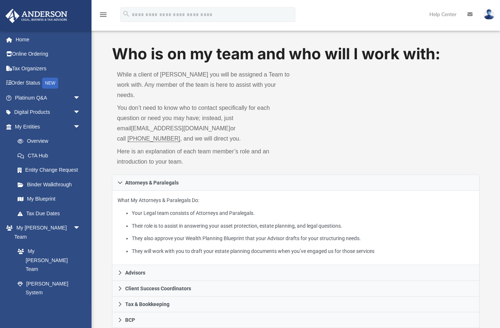
click at [36, 96] on link "Platinum Q&A arrow_drop_down" at bounding box center [48, 97] width 86 height 15
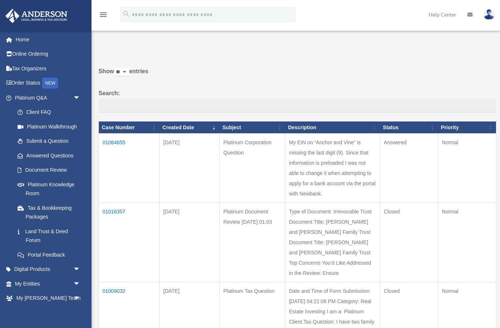
click at [121, 153] on td "01064655" at bounding box center [129, 168] width 61 height 69
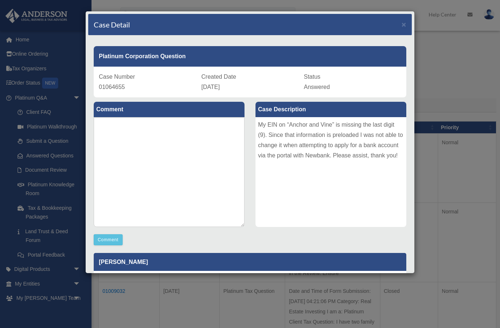
click at [266, 127] on div "My EIN on “Anchor and Vine” is missing the last digit (9). Since that informati…" at bounding box center [331, 172] width 151 height 110
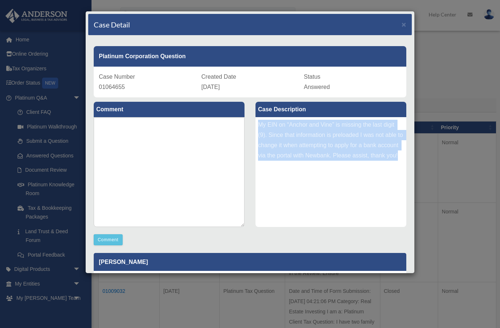
copy div "My EIN on “Anchor and Vine” is missing the last digit (9). Since that informati…"
click at [38, 98] on div "Case Detail × Platinum Corporation Question Case Number 01064655 Created Date A…" at bounding box center [250, 164] width 500 height 328
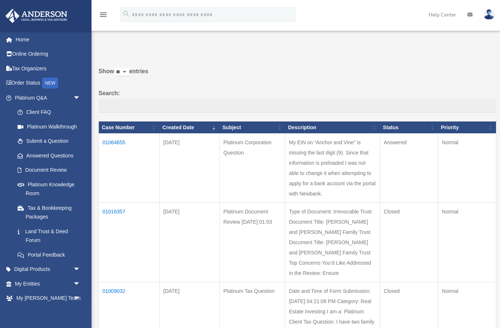
click at [30, 297] on link "My Anderson Team arrow_drop_down" at bounding box center [48, 298] width 86 height 15
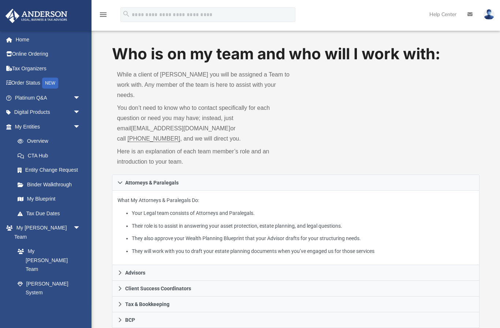
click at [35, 244] on link "My [PERSON_NAME] Team" at bounding box center [47, 260] width 74 height 33
click at [30, 244] on link "My [PERSON_NAME] Team" at bounding box center [47, 260] width 74 height 33
click at [27, 232] on link "My [PERSON_NAME] Team arrow_drop_down" at bounding box center [46, 232] width 83 height 23
click at [27, 276] on link "[PERSON_NAME] System" at bounding box center [49, 287] width 78 height 23
click at [30, 314] on link "My Documents arrow_drop_down" at bounding box center [46, 321] width 83 height 15
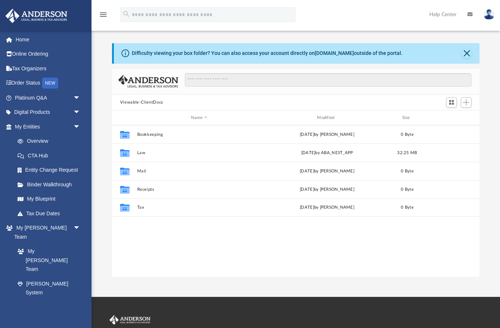
scroll to position [167, 368]
click at [29, 244] on link "My [PERSON_NAME] Team" at bounding box center [47, 260] width 74 height 33
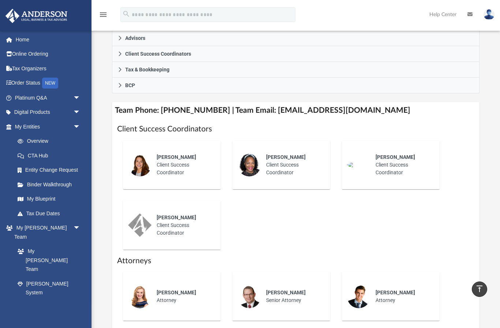
scroll to position [236, 0]
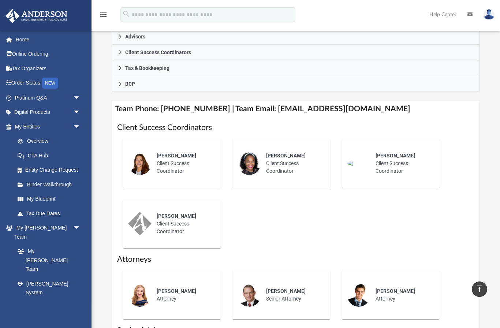
click at [280, 101] on h4 "Team Phone: (725) 201-7545 | Team Email: myteam@andersonadvisors.com" at bounding box center [296, 109] width 368 height 16
click at [271, 101] on h4 "Team Phone: (725) 201-7545 | Team Email: myteam@andersonadvisors.com" at bounding box center [296, 109] width 368 height 16
click at [280, 101] on h4 "Team Phone: [PHONE_NUMBER] | Team Email: [EMAIL_ADDRESS][DOMAIN_NAME]" at bounding box center [296, 109] width 368 height 16
click at [321, 293] on div "Jason Zundel Senior Attorney" at bounding box center [293, 295] width 64 height 26
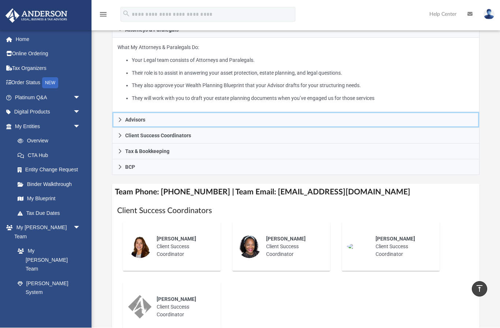
click at [137, 118] on span "Advisors" at bounding box center [135, 120] width 20 height 5
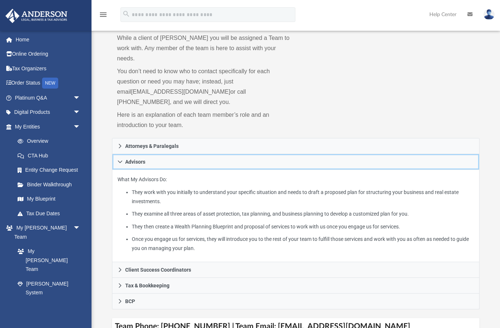
scroll to position [0, 0]
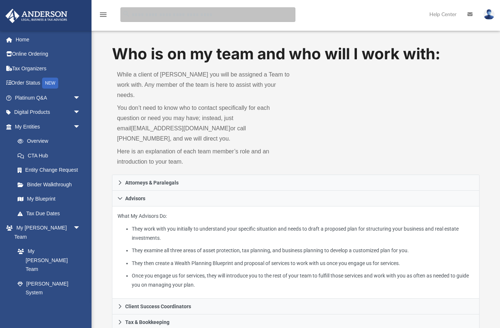
click at [144, 16] on input "search" at bounding box center [207, 14] width 175 height 15
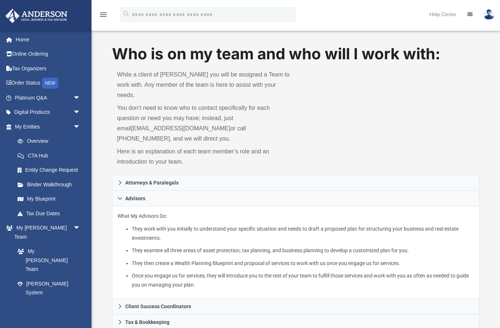
click at [53, 300] on link "Client Referrals" at bounding box center [49, 307] width 78 height 15
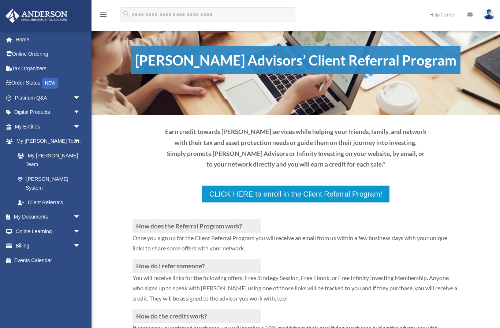
click at [46, 210] on link "My Documents arrow_drop_down" at bounding box center [48, 217] width 86 height 15
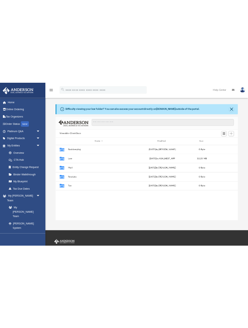
scroll to position [167, 368]
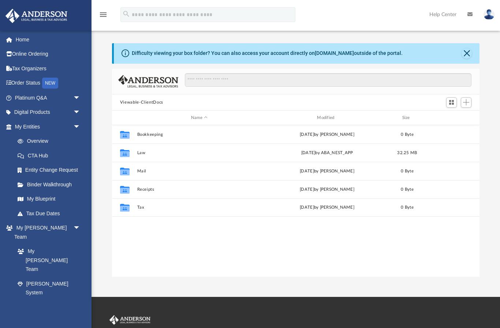
click at [56, 244] on link "My [PERSON_NAME] Team" at bounding box center [47, 260] width 74 height 33
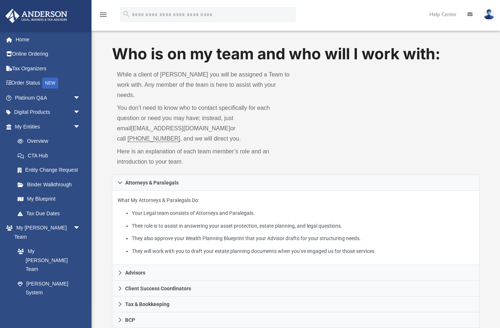
click at [131, 125] on link "[EMAIL_ADDRESS][DOMAIN_NAME]" at bounding box center [180, 128] width 99 height 6
click at [158, 123] on p "You don’t need to know who to contact specifically for each question or need yo…" at bounding box center [204, 123] width 174 height 41
click at [131, 125] on link "myteam@andersonadvisors.com" at bounding box center [180, 128] width 99 height 6
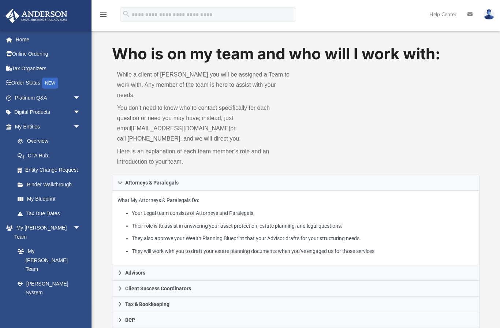
click at [167, 125] on link "myteam@andersonadvisors.com" at bounding box center [180, 128] width 99 height 6
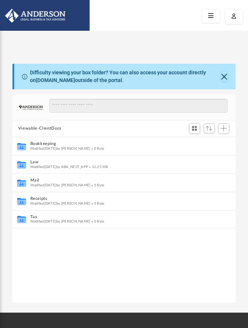
scroll to position [0, 0]
click at [212, 22] on link at bounding box center [211, 16] width 18 height 14
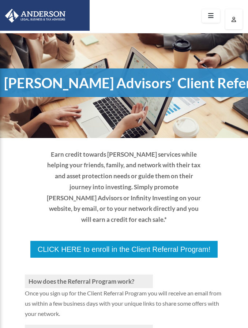
click at [60, 16] on img at bounding box center [33, 16] width 70 height 14
click at [212, 20] on icon at bounding box center [211, 15] width 11 height 11
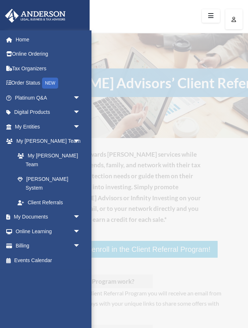
click at [41, 96] on link "Platinum Q&A arrow_drop_down" at bounding box center [48, 97] width 86 height 15
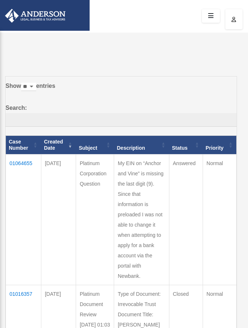
click at [20, 163] on td "01064655" at bounding box center [24, 219] width 36 height 131
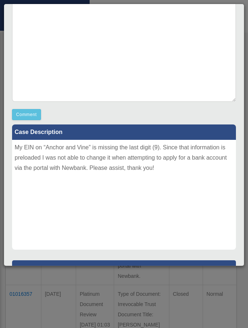
scroll to position [117, 0]
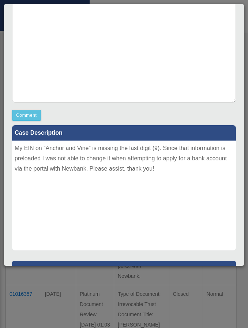
click at [19, 152] on div "My EIN on “Anchor and Vine” is missing the last digit (9). Since that informati…" at bounding box center [124, 196] width 224 height 110
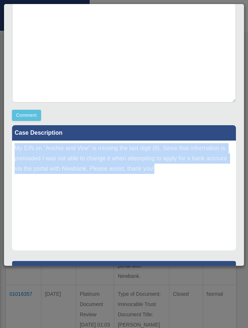
copy div "My EIN on “Anchor and Vine” is missing the last digit (9). Since that informati…"
click at [223, 277] on p "Edward Brownuserc" at bounding box center [124, 270] width 224 height 18
